Goal: Find specific page/section: Find specific page/section

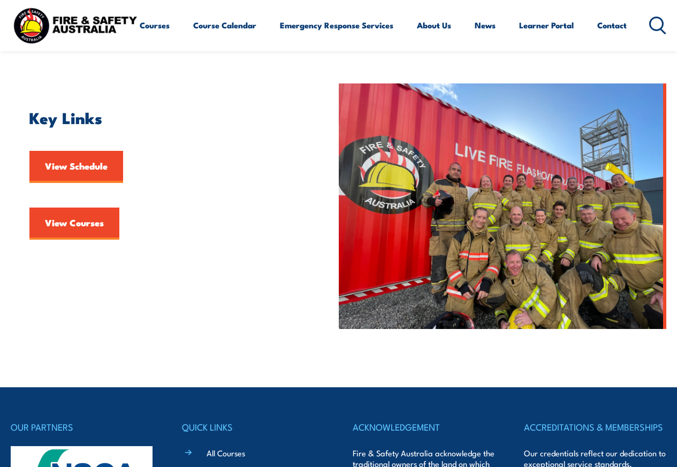
scroll to position [129, 0]
